Goal: Register for event/course

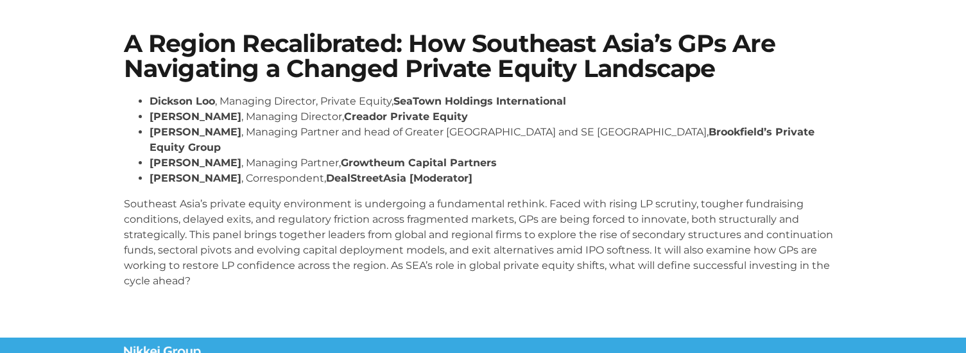
scroll to position [367, 0]
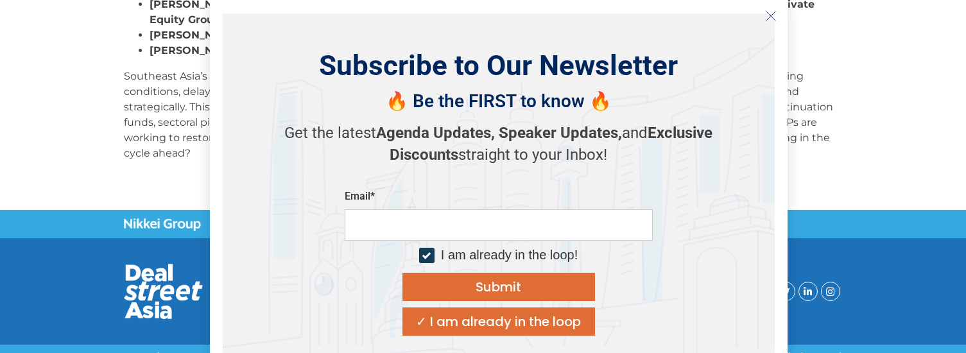
click at [762, 17] on button "Close" at bounding box center [770, 16] width 21 height 21
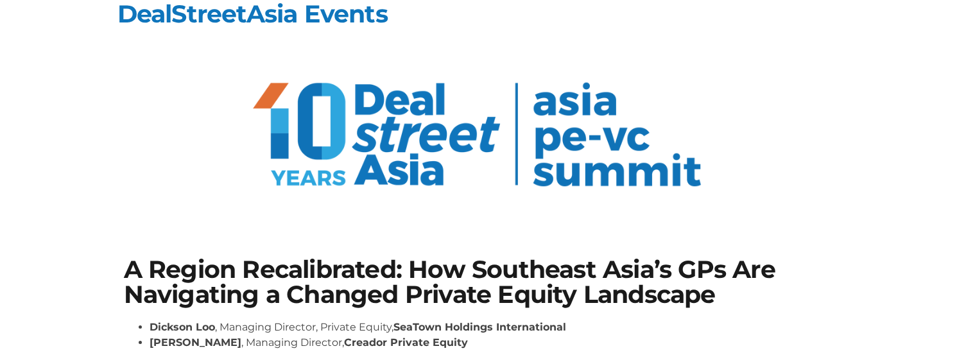
scroll to position [0, 0]
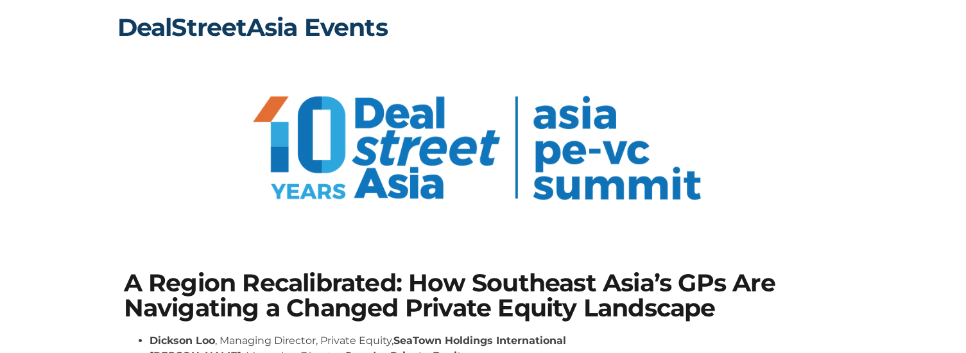
drag, startPoint x: 293, startPoint y: 35, endPoint x: 327, endPoint y: 35, distance: 34.7
click at [293, 35] on link "DealStreetAsia Events" at bounding box center [252, 27] width 270 height 30
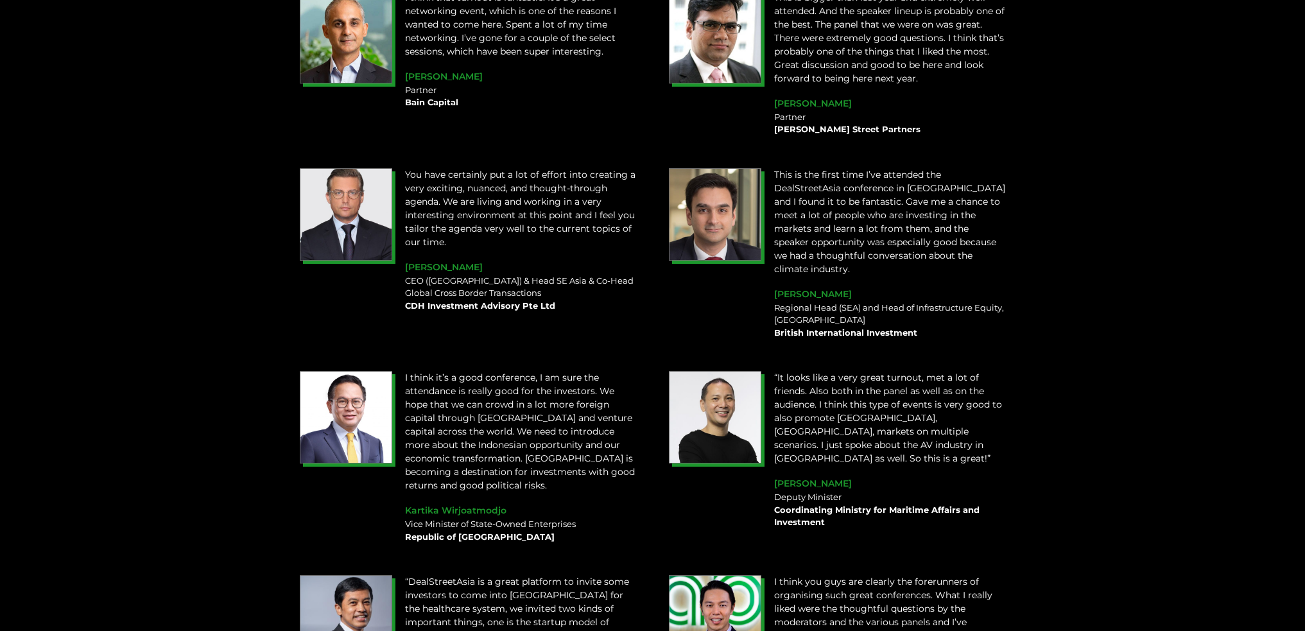
scroll to position [1604, 0]
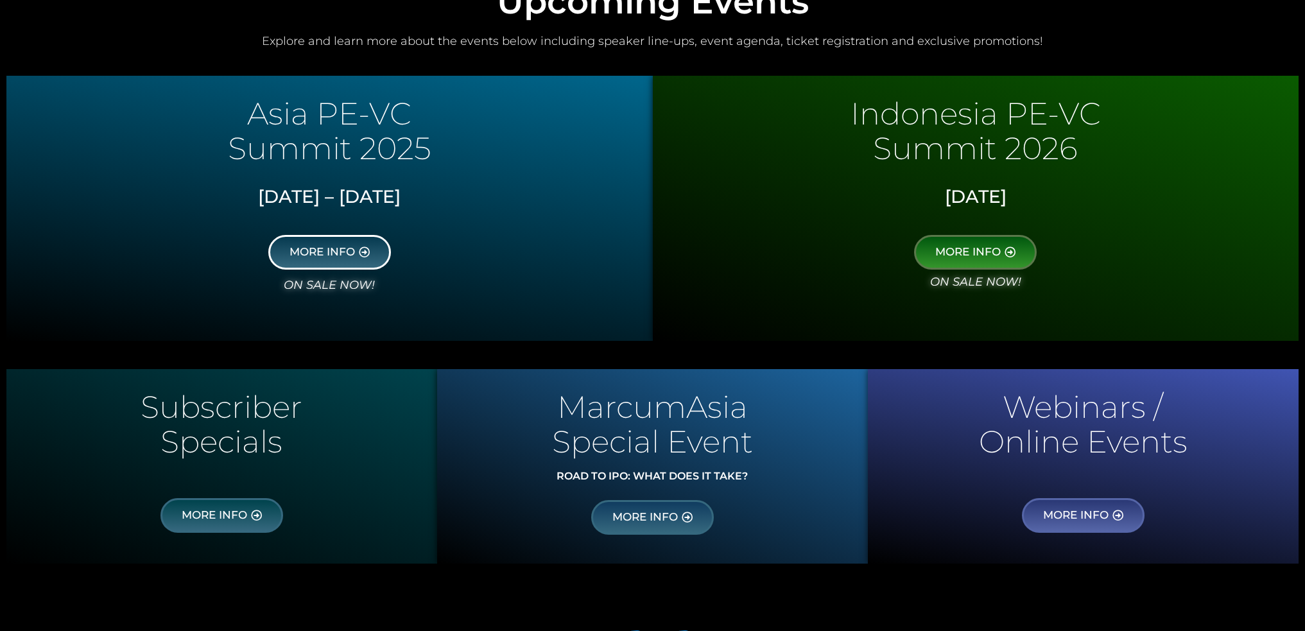
click at [358, 248] on span "MORE INFO" at bounding box center [329, 252] width 80 height 12
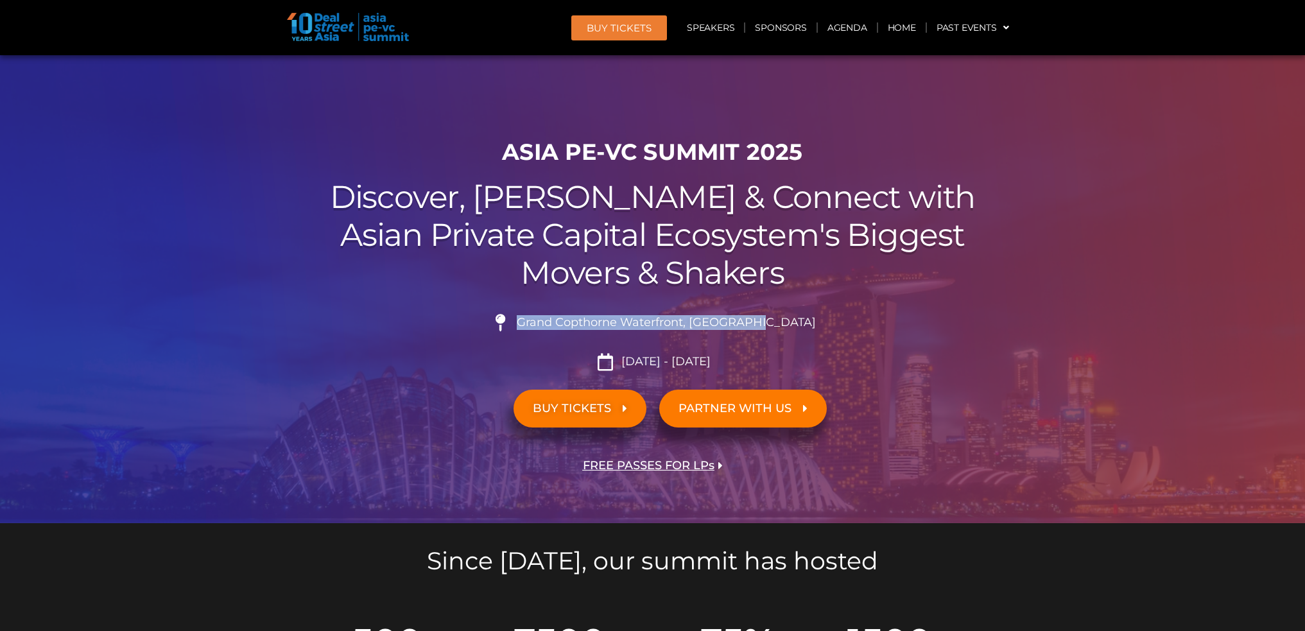
drag, startPoint x: 797, startPoint y: 321, endPoint x: 547, endPoint y: 323, distance: 250.3
click at [547, 323] on li "Grand Copthorne Waterfront, Singapore​" at bounding box center [652, 328] width 719 height 28
copy span "Grand Copthorne Waterfront, Singapore​"
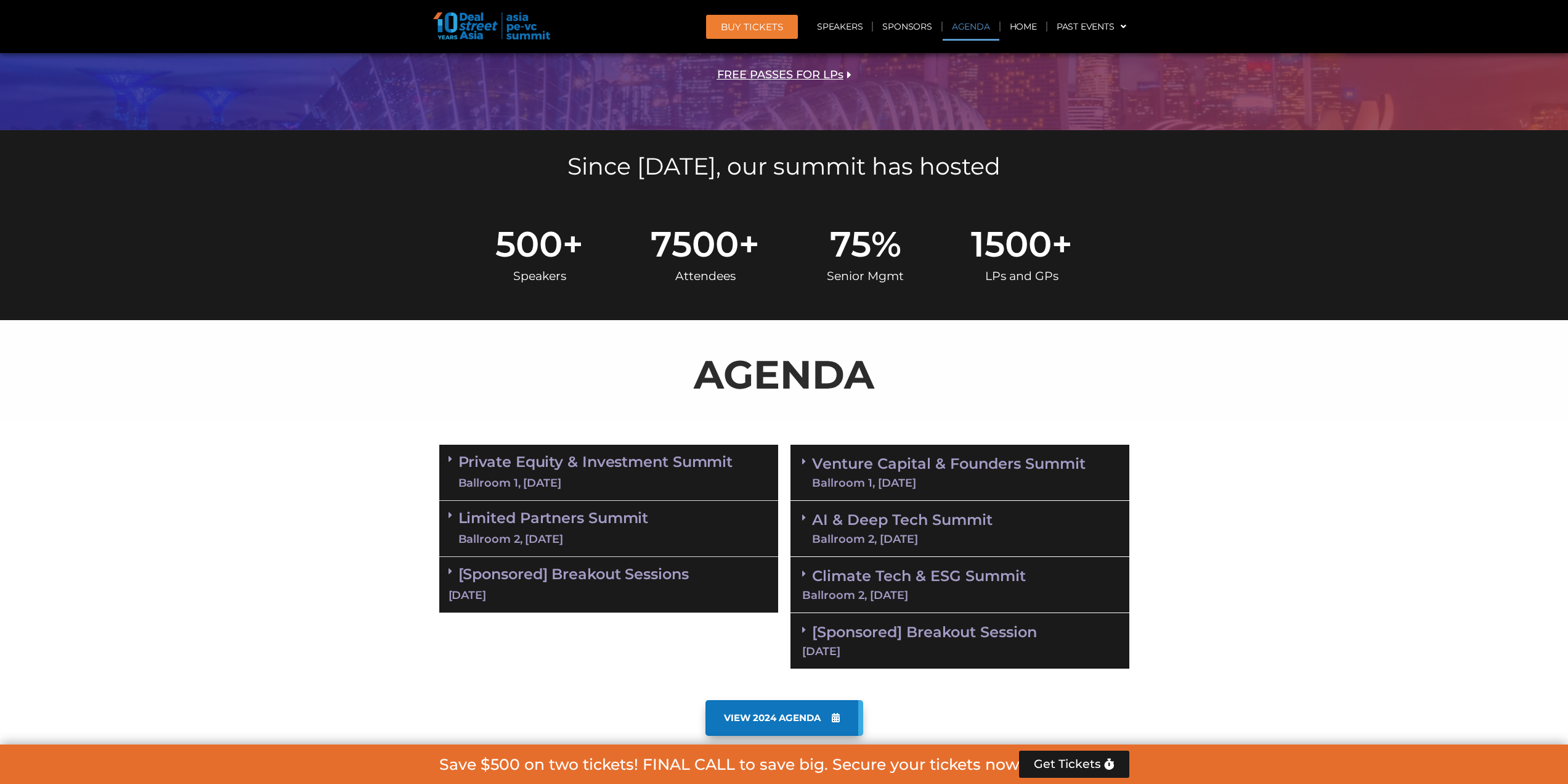
scroll to position [370, 0]
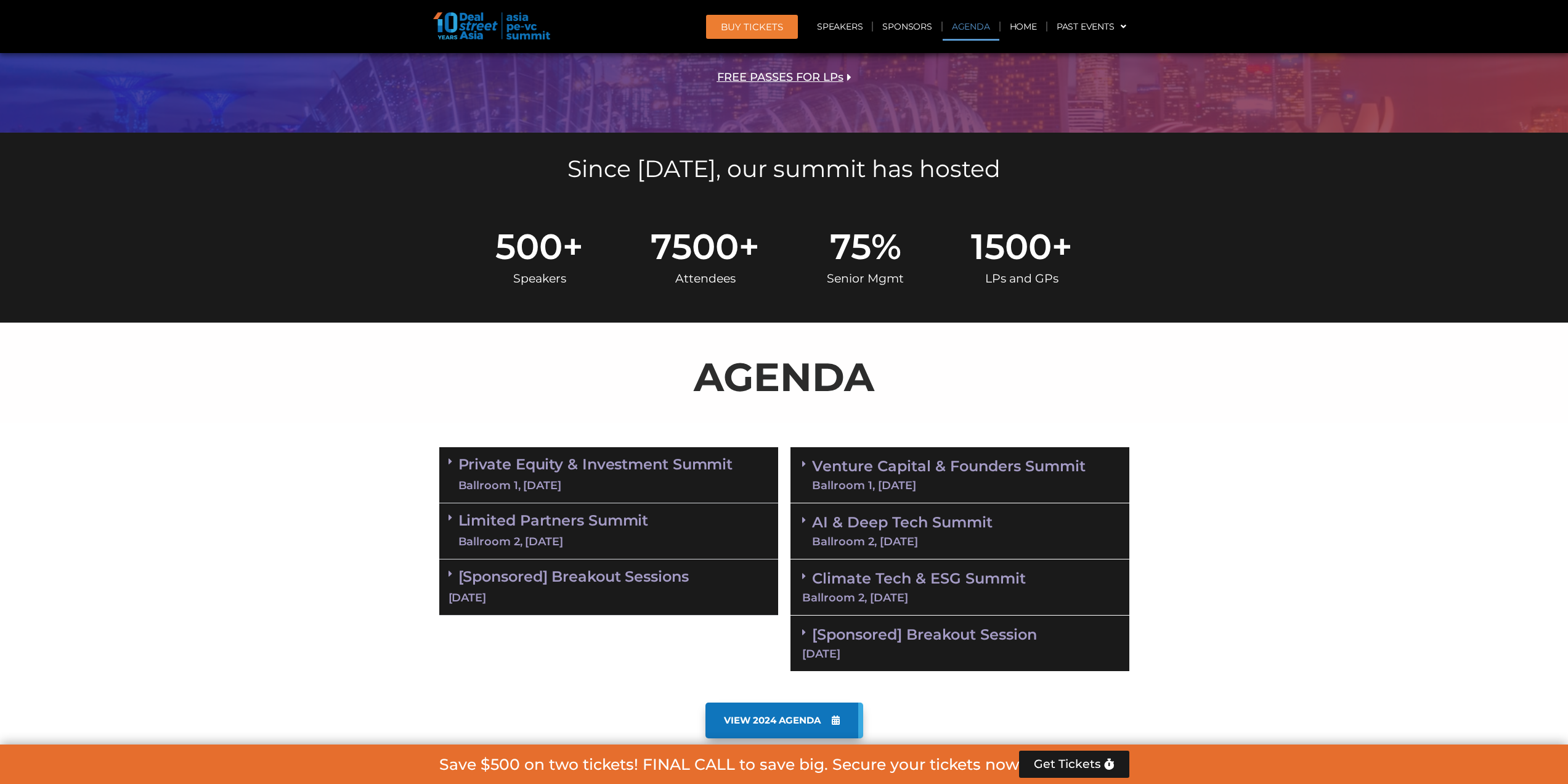
click at [975, 471] on link "Venture Capital & Founders​ Summit Ballroom 1, 11 Sept" at bounding box center [949, 474] width 274 height 32
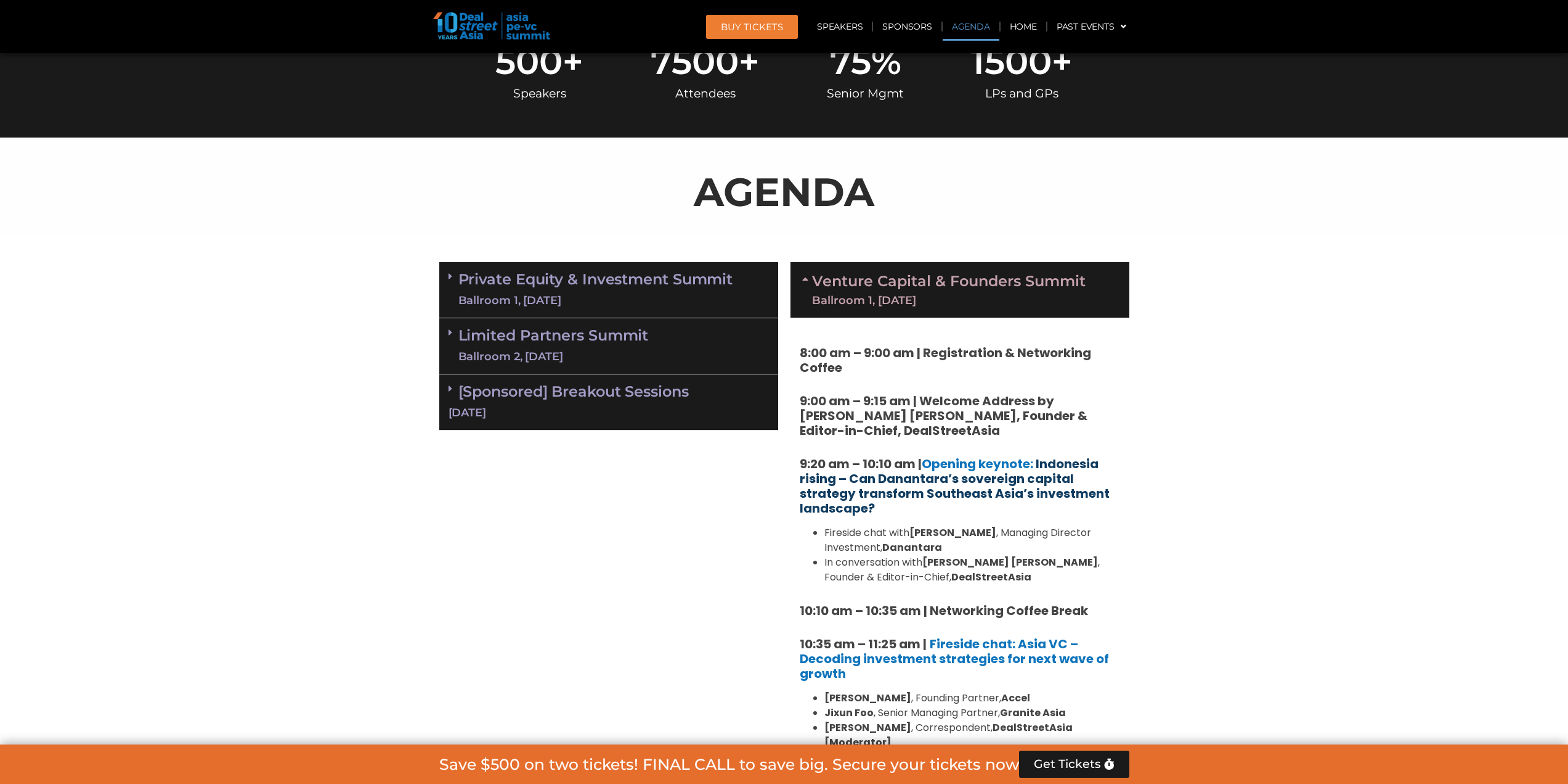
scroll to position [617, 0]
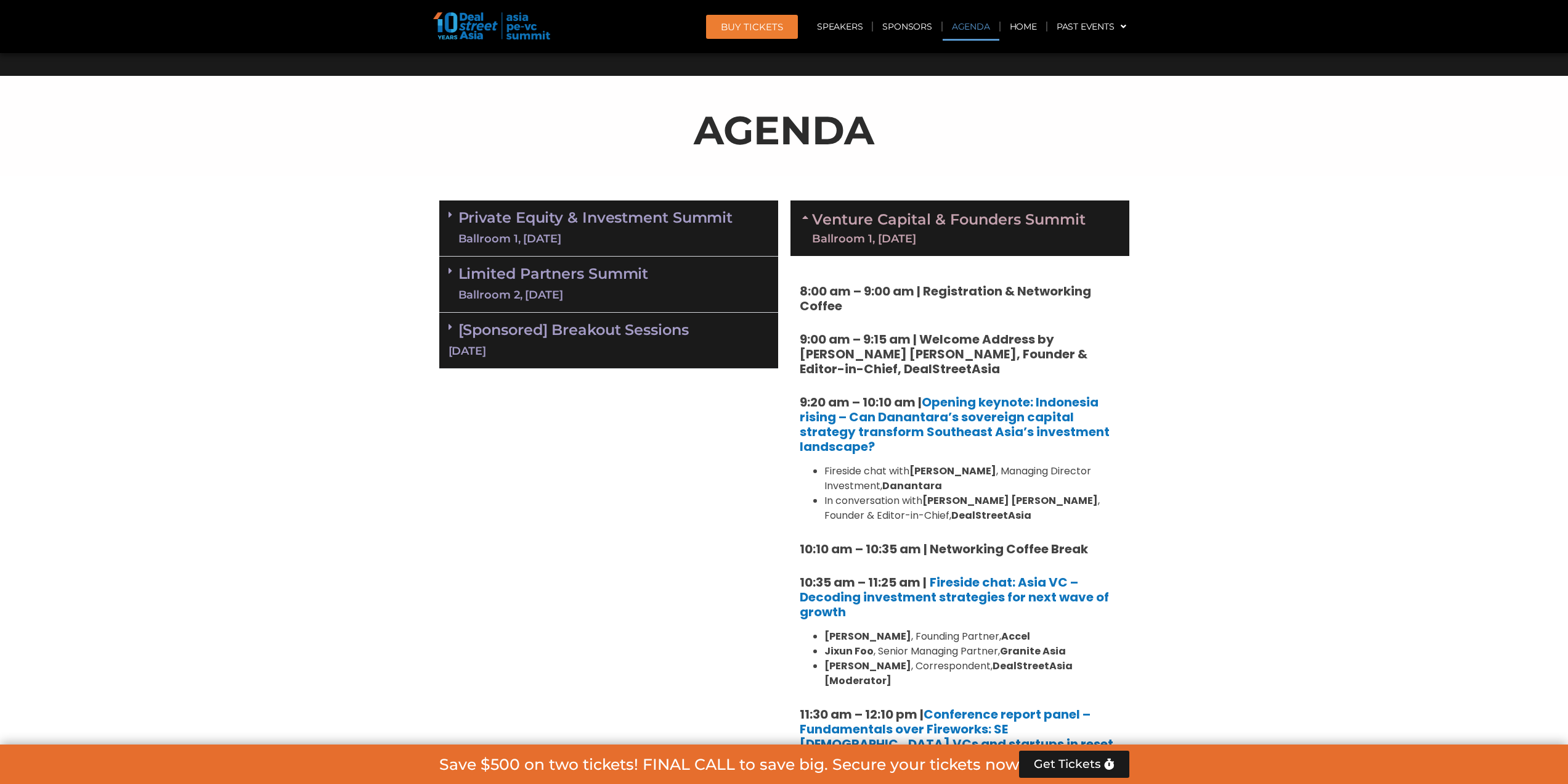
click at [703, 219] on link "Private Equity & Investment Summit Ballroom 1, 10 Sept" at bounding box center [595, 228] width 275 height 37
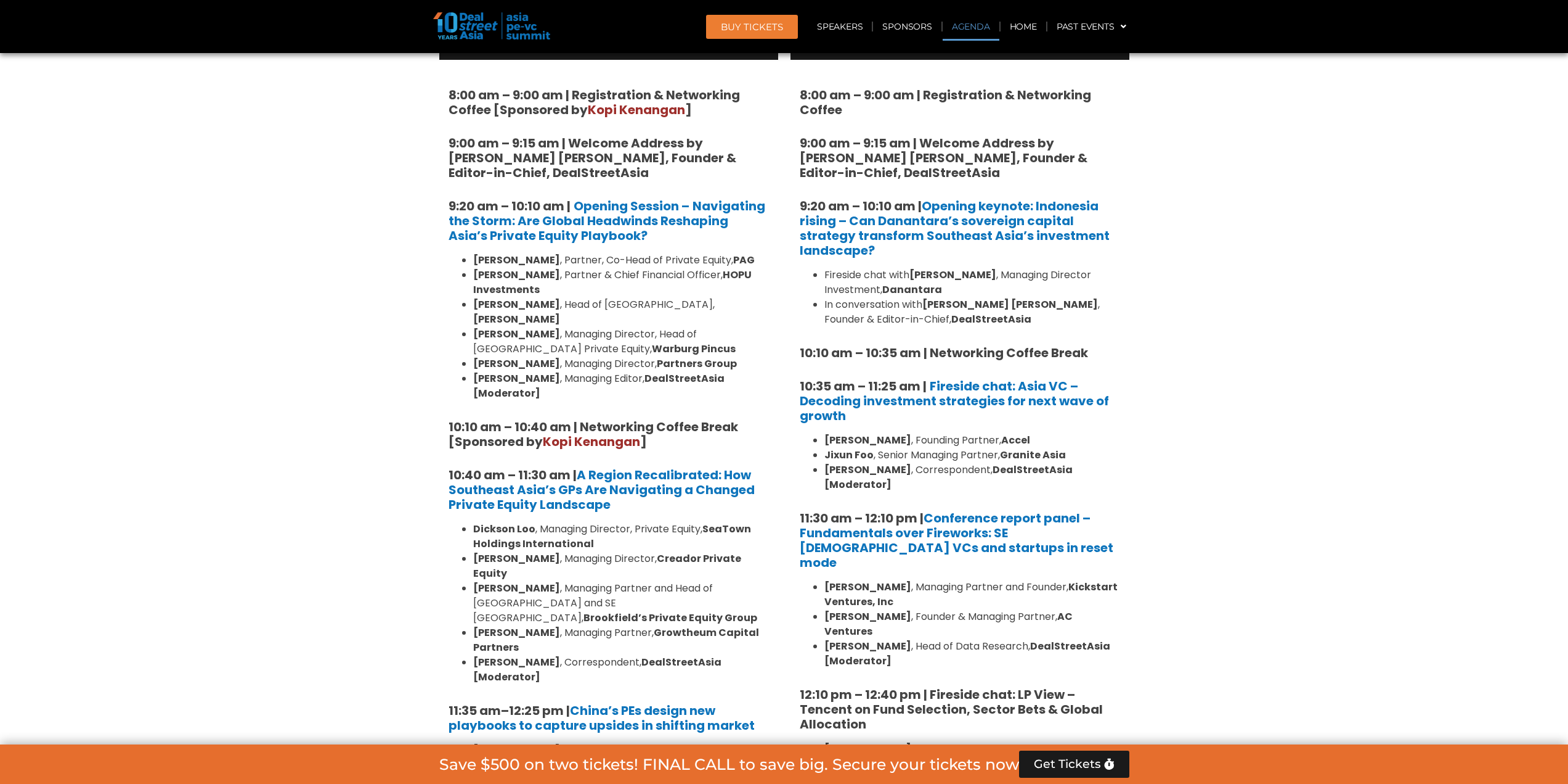
scroll to position [863, 0]
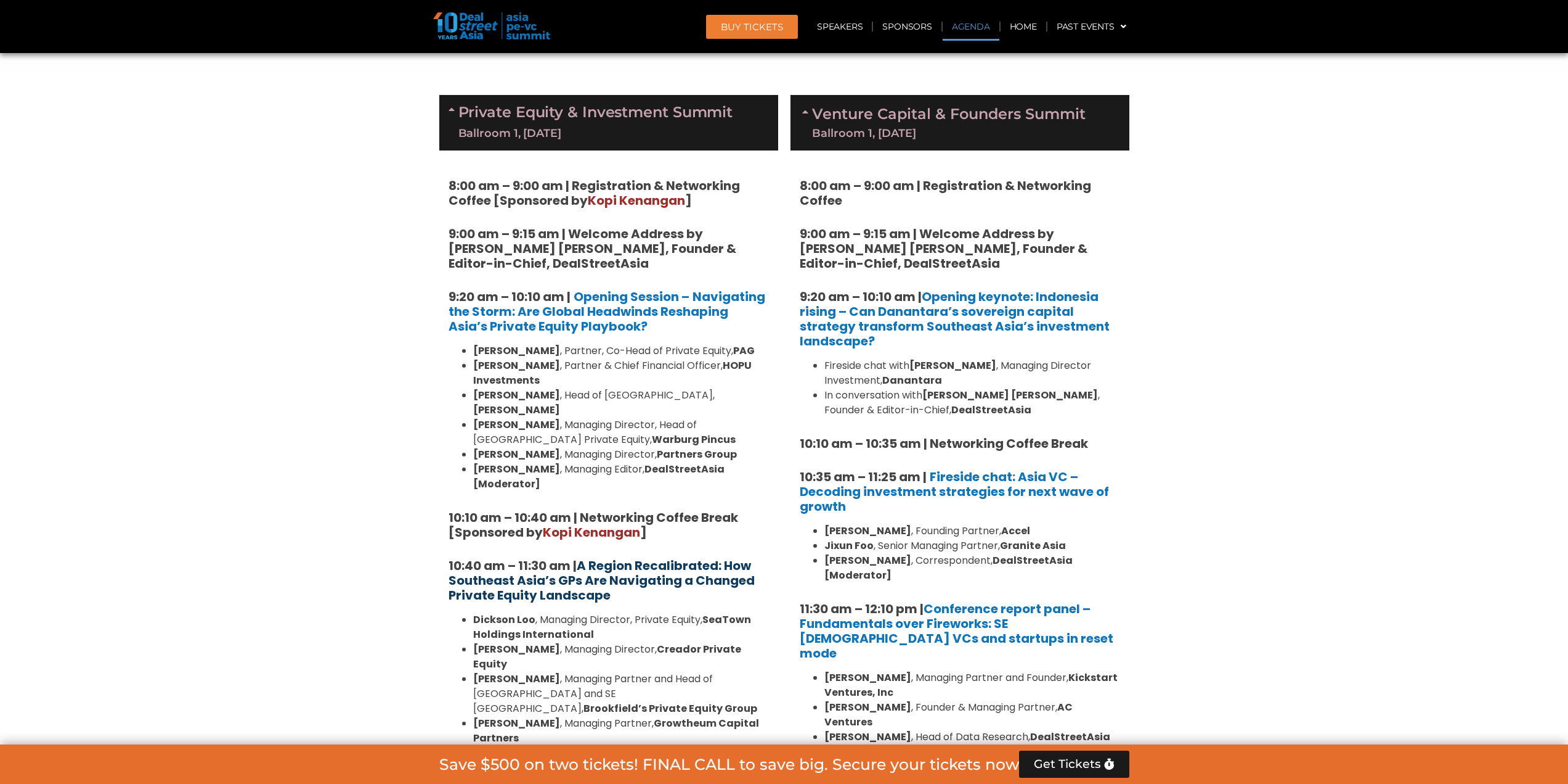
scroll to position [678, 0]
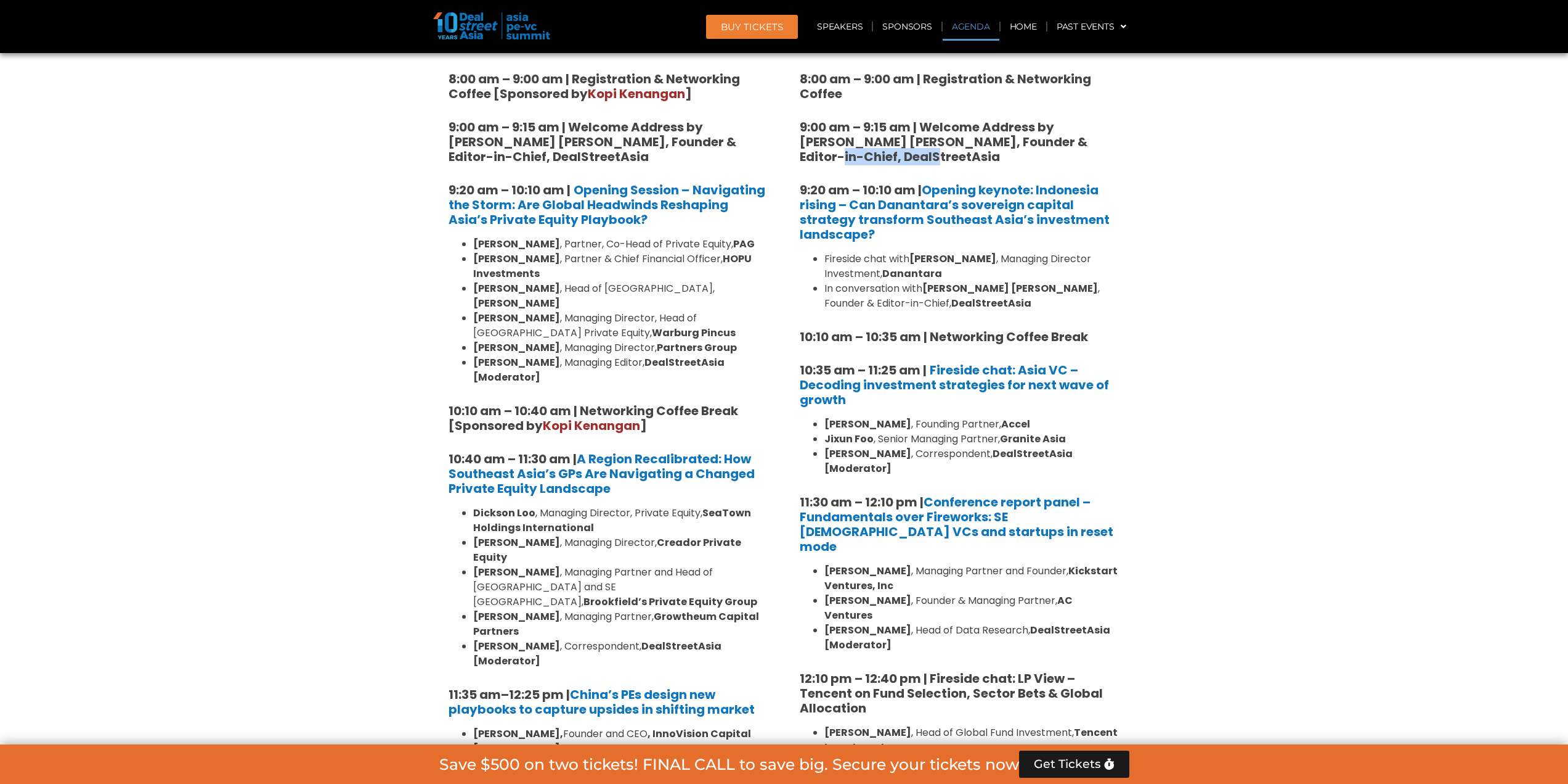
scroll to position [801, 0]
